Goal: Task Accomplishment & Management: Complete application form

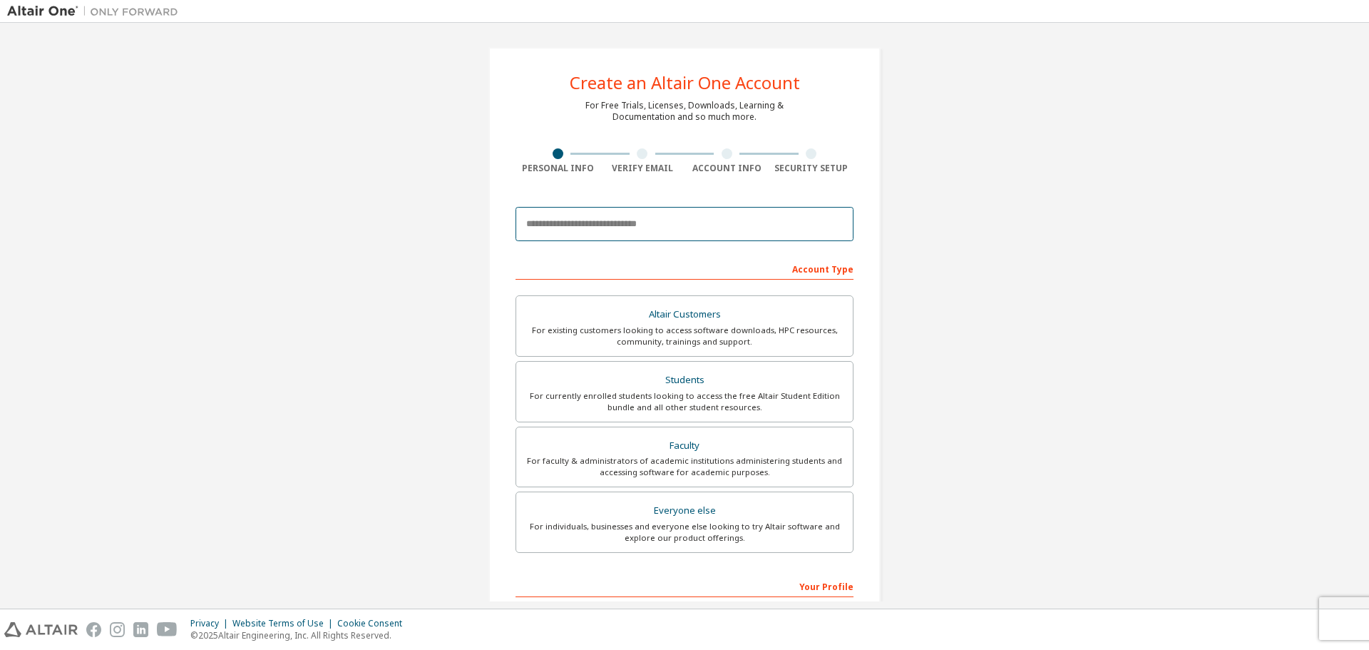
click at [591, 230] on input "email" at bounding box center [685, 224] width 338 height 34
click at [590, 223] on input "email" at bounding box center [685, 224] width 338 height 34
click at [926, 235] on div "Create an Altair One Account For Free Trials, Licenses, Downloads, Learning & D…" at bounding box center [684, 407] width 1355 height 755
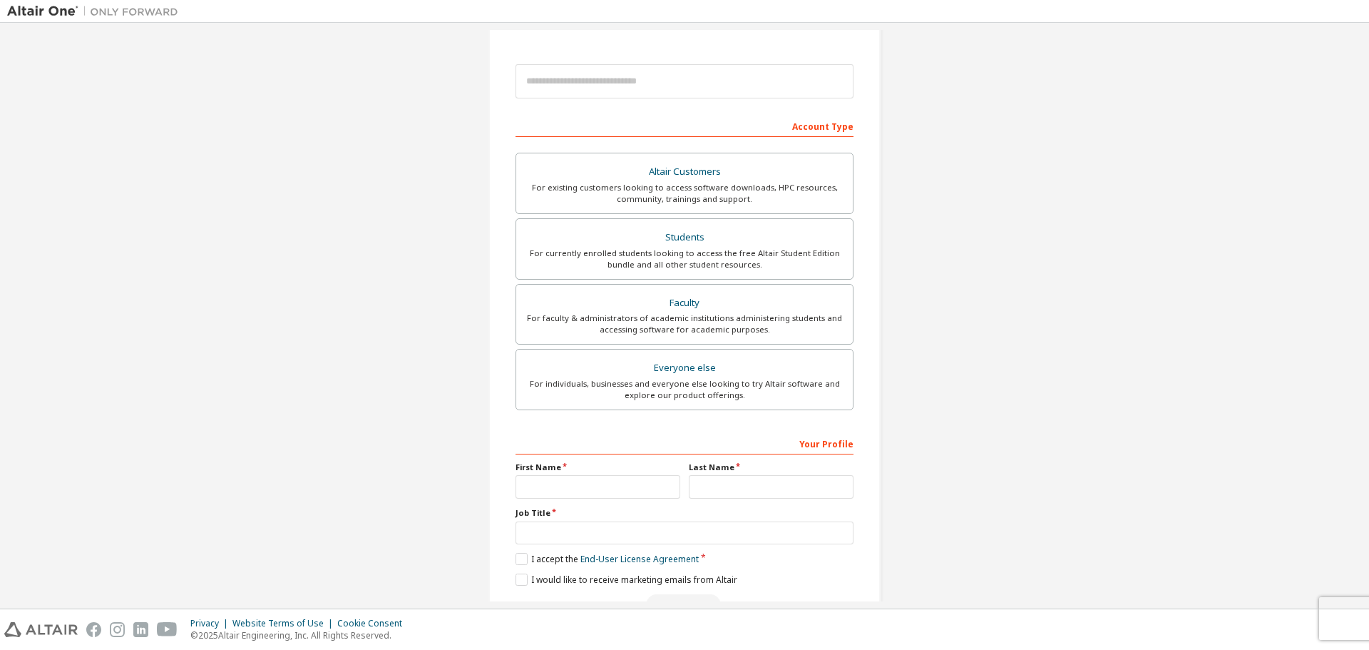
scroll to position [184, 0]
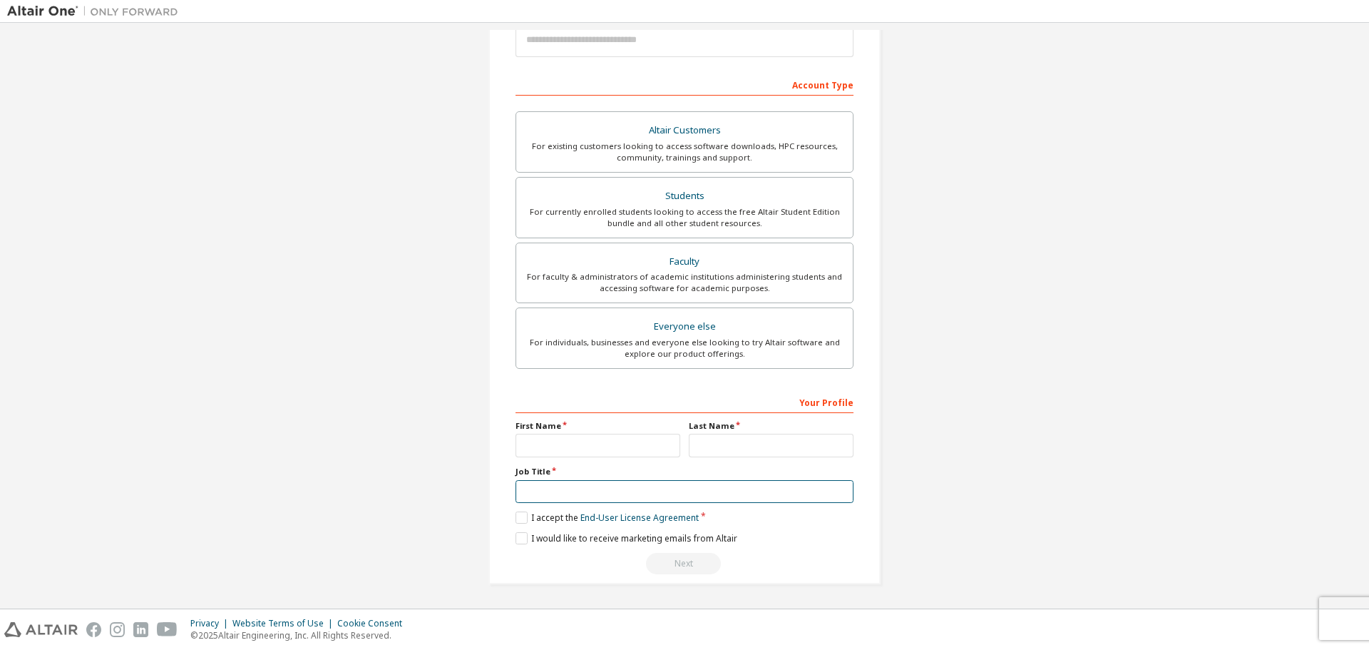
click at [590, 498] on input "text" at bounding box center [685, 492] width 338 height 24
click at [593, 452] on input "text" at bounding box center [598, 446] width 165 height 24
click at [716, 450] on input "text" at bounding box center [771, 446] width 165 height 24
click at [609, 447] on input "text" at bounding box center [598, 446] width 165 height 24
click at [1013, 456] on div "Create an Altair One Account For Free Trials, Licenses, Downloads, Learning & D…" at bounding box center [684, 223] width 1355 height 755
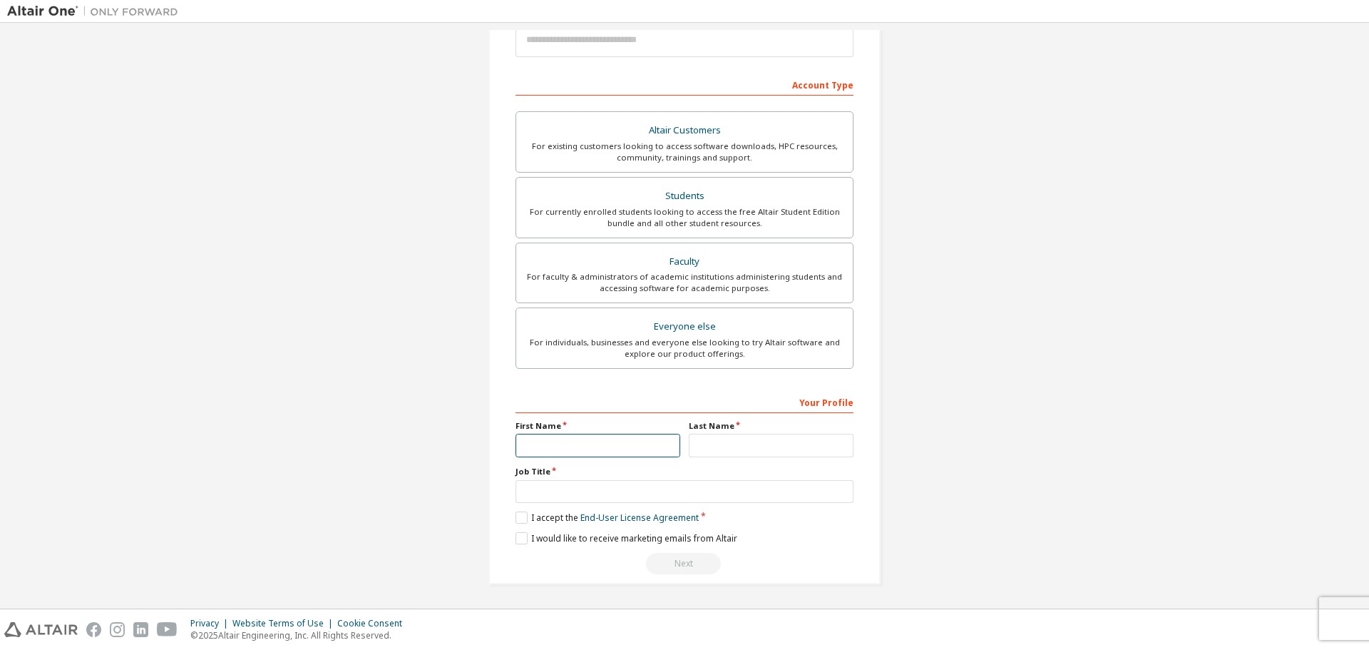
click at [556, 444] on input "text" at bounding box center [598, 446] width 165 height 24
click at [1038, 416] on div "Create an Altair One Account For Free Trials, Licenses, Downloads, Learning & D…" at bounding box center [684, 223] width 1355 height 755
